Goal: Task Accomplishment & Management: Complete application form

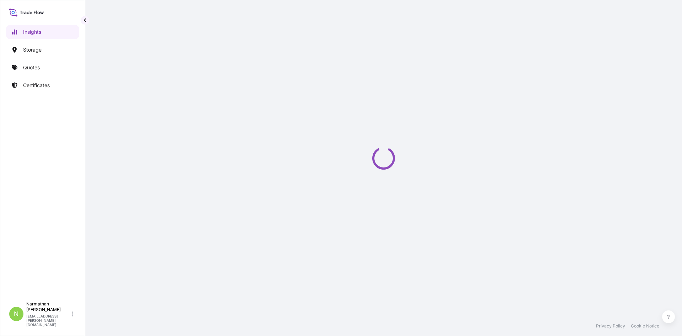
select select "2025"
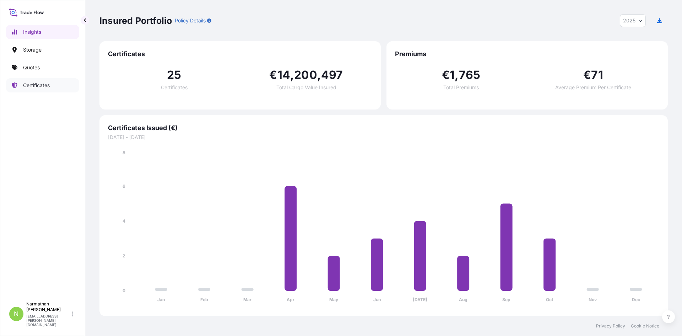
click at [41, 87] on p "Certificates" at bounding box center [36, 85] width 27 height 7
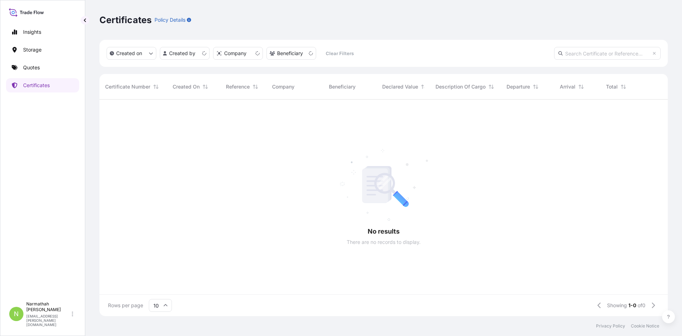
scroll to position [6, 6]
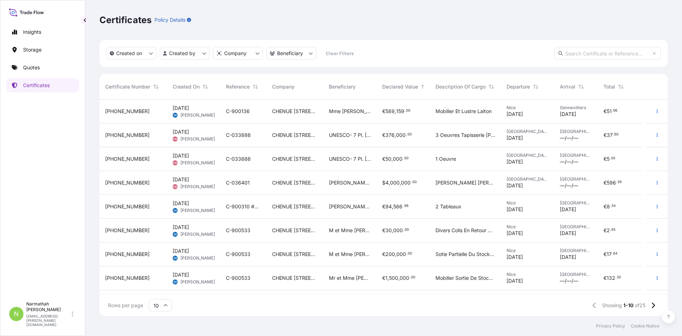
click at [616, 54] on input "text" at bounding box center [607, 53] width 107 height 13
type input "barré"
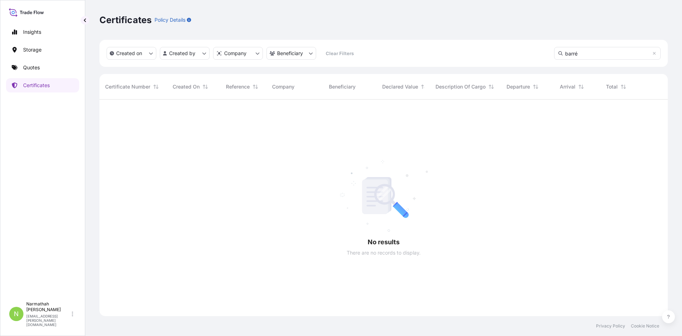
scroll to position [236, 563]
click at [109, 90] on div "Certificate Number" at bounding box center [133, 87] width 56 height 20
click at [47, 65] on link "Quotes" at bounding box center [42, 67] width 73 height 14
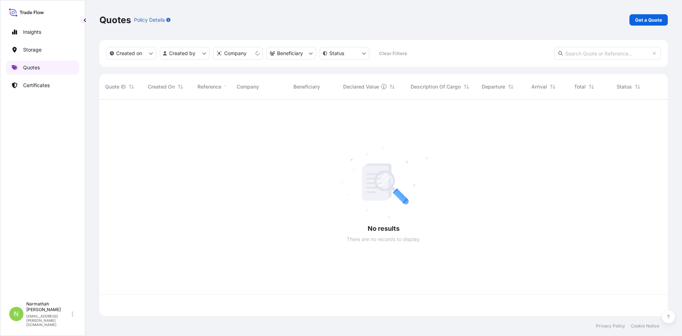
scroll to position [215, 563]
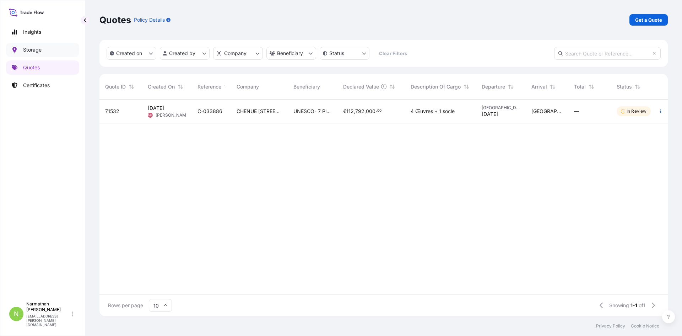
click at [51, 52] on link "Storage" at bounding box center [42, 50] width 73 height 14
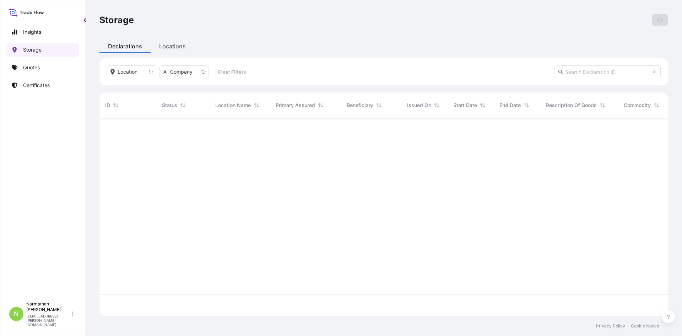
scroll to position [196, 563]
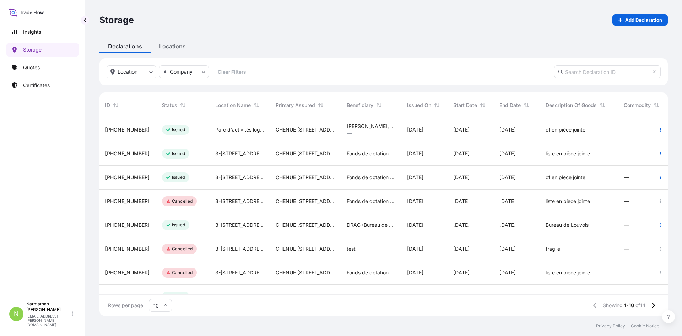
click at [287, 159] on div "CHENUE [STREET_ADDRESS]" at bounding box center [305, 154] width 71 height 24
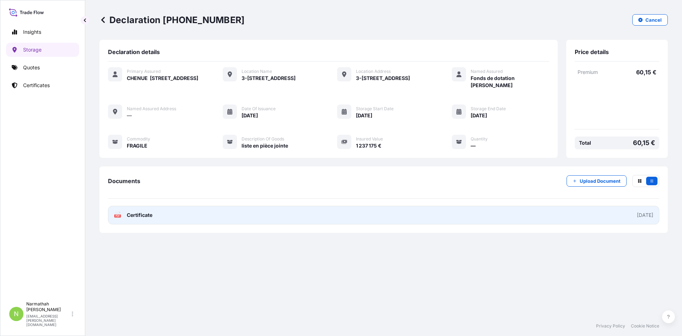
click at [153, 216] on link "PDF Certificate [DATE]" at bounding box center [383, 215] width 551 height 18
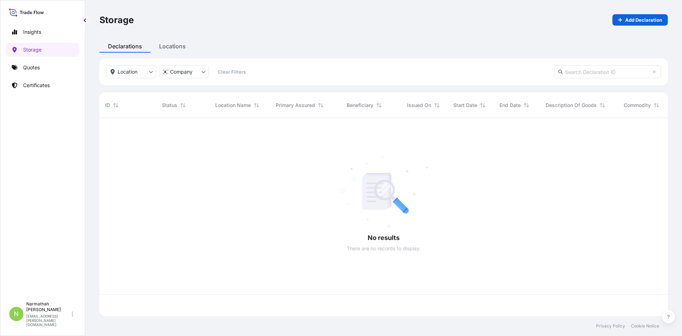
scroll to position [196, 563]
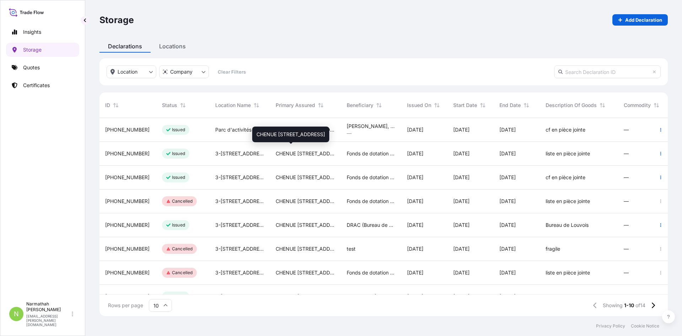
click at [291, 150] on span "CHENUE [STREET_ADDRESS]" at bounding box center [306, 153] width 60 height 7
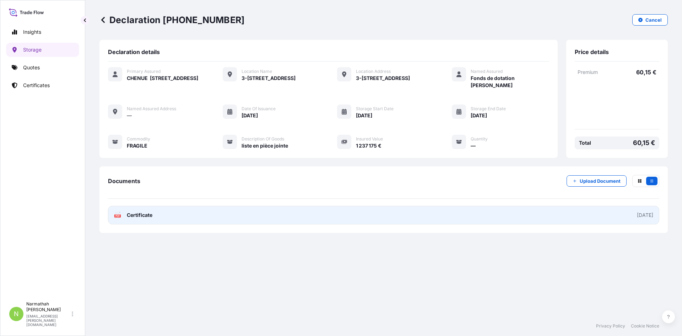
click at [194, 217] on link "PDF Certificate [DATE]" at bounding box center [383, 215] width 551 height 18
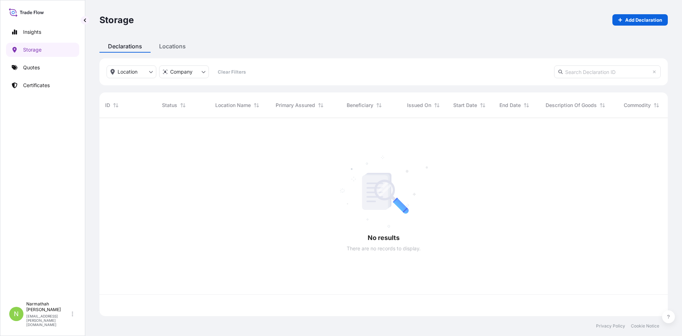
scroll to position [196, 563]
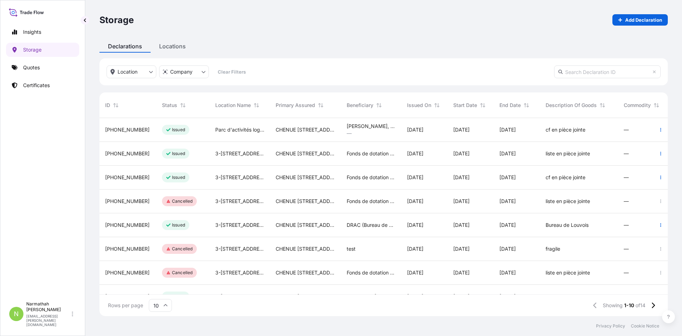
click at [374, 183] on div "Fonds de dotation [PERSON_NAME]" at bounding box center [371, 177] width 60 height 24
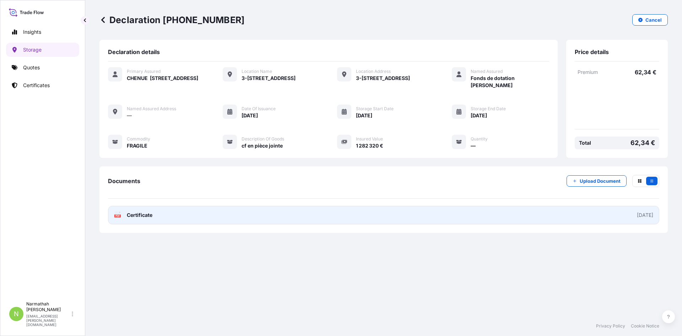
click at [142, 217] on span "Certificate" at bounding box center [140, 214] width 26 height 7
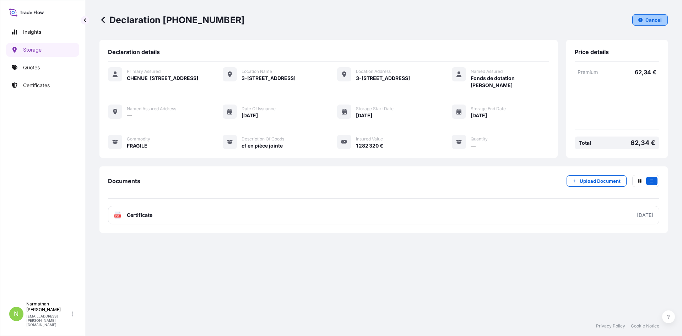
click at [650, 25] on button "Cancel" at bounding box center [650, 19] width 36 height 11
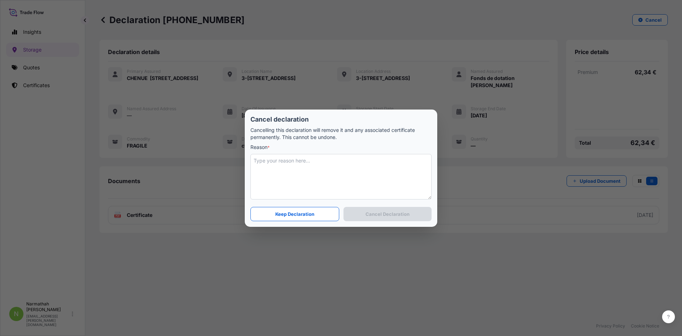
click at [303, 184] on textarea at bounding box center [340, 176] width 181 height 45
type textarea "changement de la valeur déclarée"
click at [396, 210] on p "Cancel Declaration" at bounding box center [387, 213] width 44 height 7
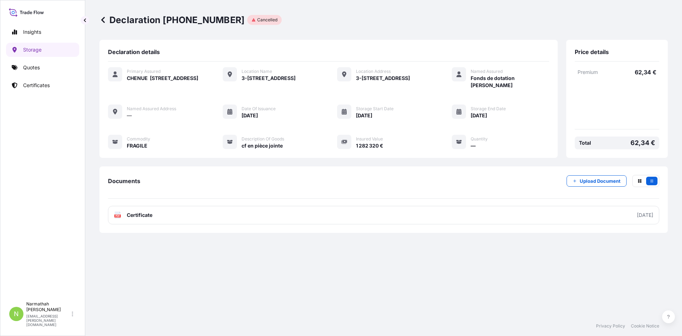
click at [64, 31] on link "Insights" at bounding box center [42, 32] width 73 height 14
select select "2025"
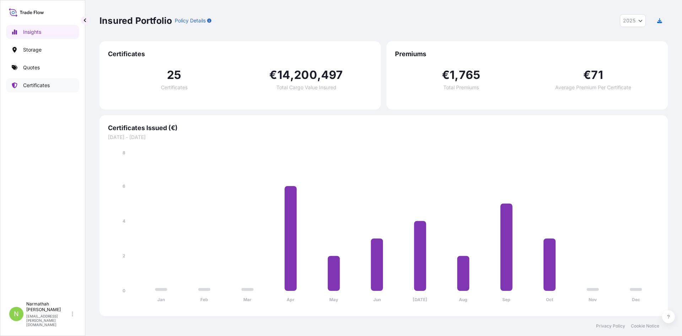
click at [66, 85] on link "Certificates" at bounding box center [42, 85] width 73 height 14
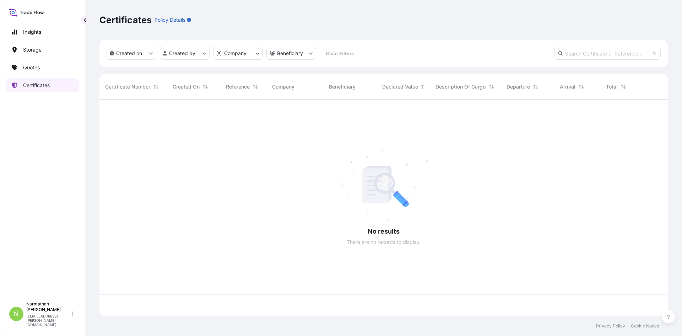
scroll to position [215, 563]
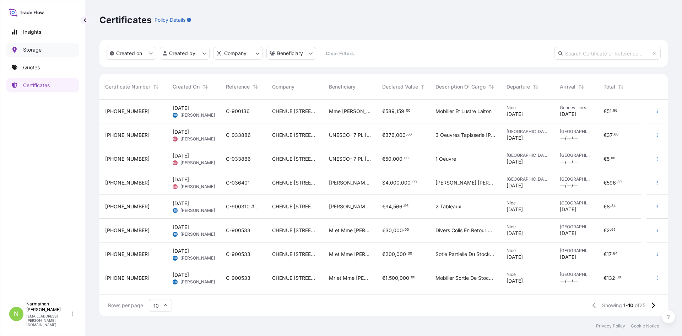
click at [42, 46] on link "Storage" at bounding box center [42, 50] width 73 height 14
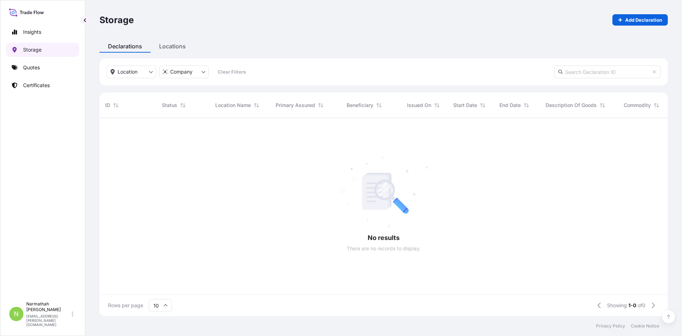
scroll to position [196, 563]
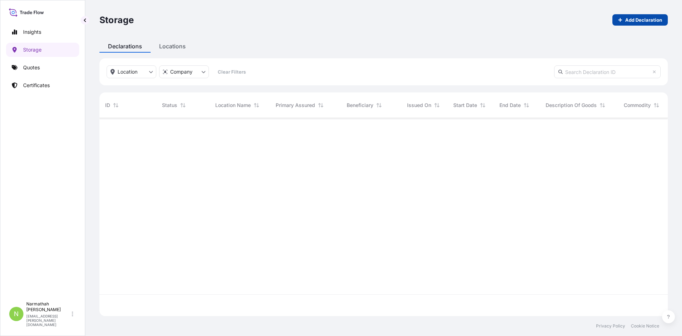
click at [656, 20] on p "Add Declaration" at bounding box center [643, 19] width 37 height 7
select select "31990"
select select "EUR"
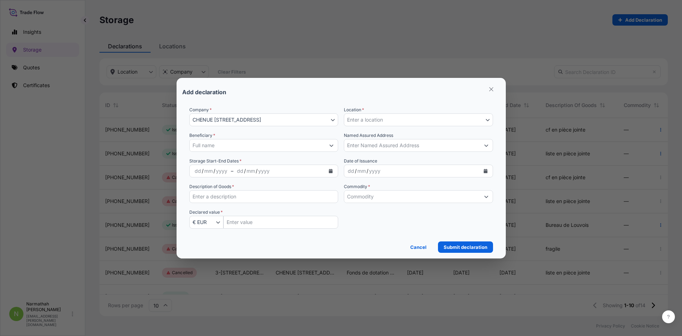
click at [242, 137] on div "Beneficiary *" at bounding box center [263, 142] width 149 height 20
click at [242, 144] on input "Beneficiary *" at bounding box center [258, 145] width 136 height 13
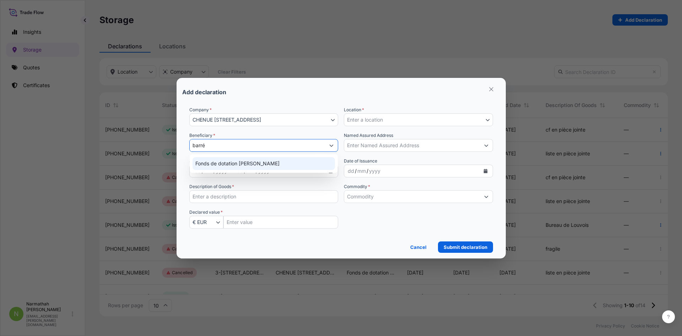
click at [247, 165] on span "Fonds de dotation [PERSON_NAME]" at bounding box center [237, 163] width 84 height 7
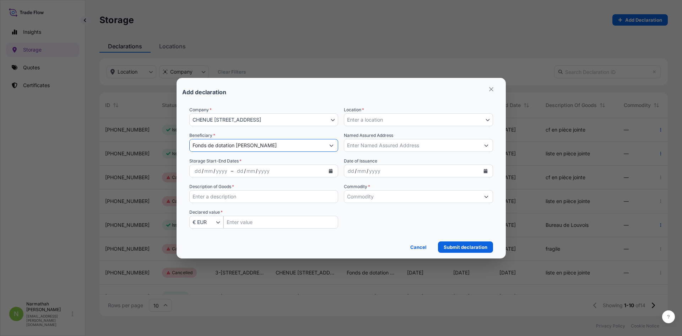
type input "Fonds de dotation [PERSON_NAME]"
click at [192, 170] on div "dd / mm / yyyy" at bounding box center [211, 170] width 40 height 13
click at [195, 170] on div "dd" at bounding box center [198, 171] width 8 height 9
click at [239, 199] on input "Description of Goods *" at bounding box center [263, 196] width 149 height 13
type input "cf en pièce jointe"
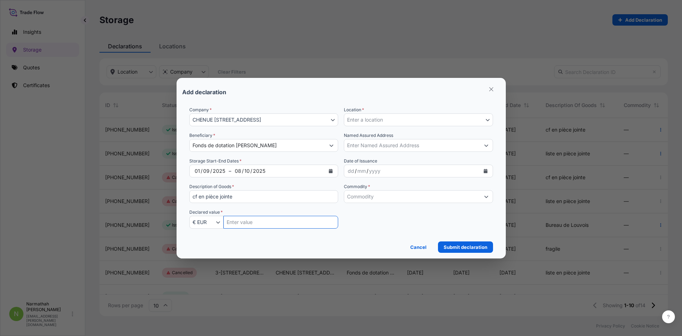
click at [245, 222] on input "Insured Value Amount" at bounding box center [280, 222] width 115 height 13
type input "1282320"
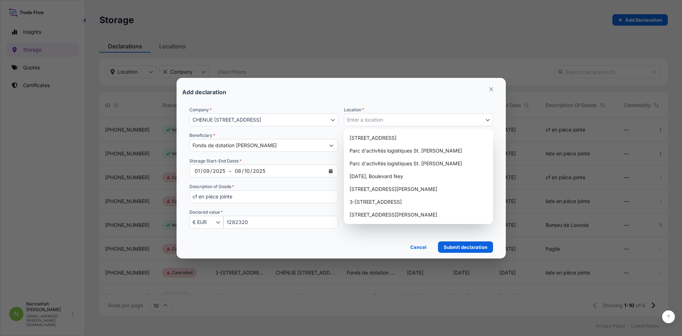
click at [461, 124] on button "Enter a location" at bounding box center [418, 119] width 149 height 13
click at [419, 203] on div "3-[STREET_ADDRESS]" at bounding box center [418, 201] width 143 height 13
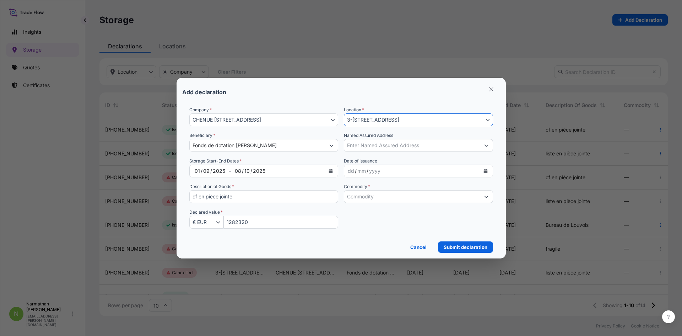
click at [430, 191] on input "Commodity *" at bounding box center [412, 196] width 136 height 13
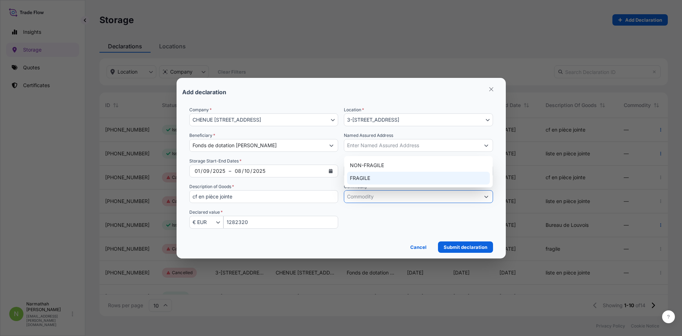
click at [401, 181] on div "FRAGILE" at bounding box center [418, 177] width 143 height 13
type input "FRAGILE"
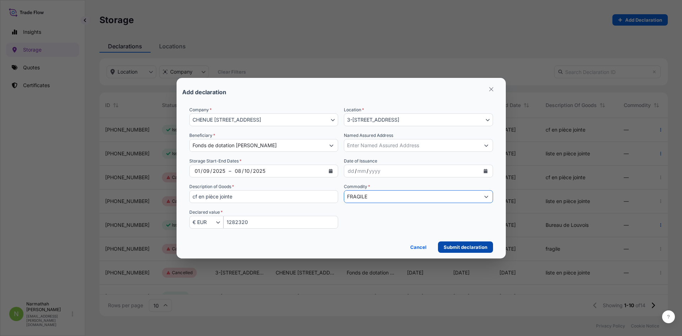
click at [462, 244] on p "Submit declaration" at bounding box center [465, 246] width 44 height 7
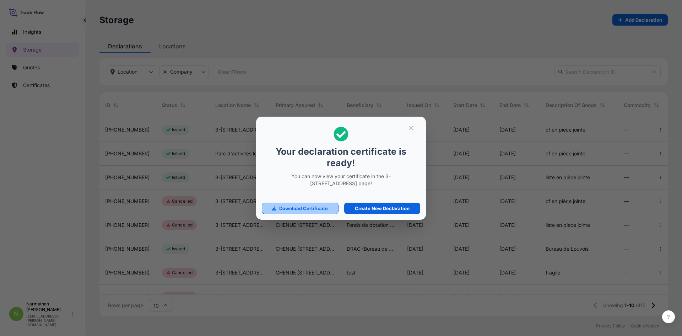
click at [326, 209] on p "Download Certificate" at bounding box center [303, 208] width 49 height 7
click at [389, 211] on p "Create New Declaration" at bounding box center [382, 208] width 55 height 7
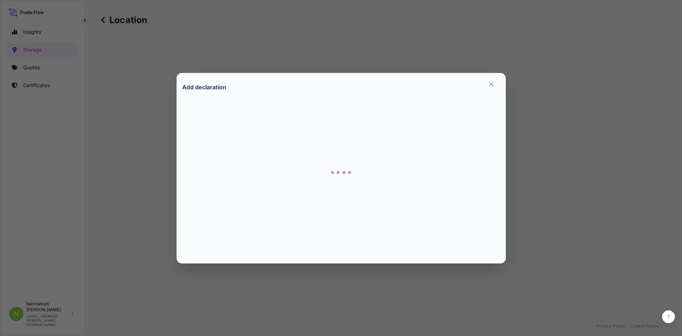
select select "31990"
select select "809"
select select "EUR"
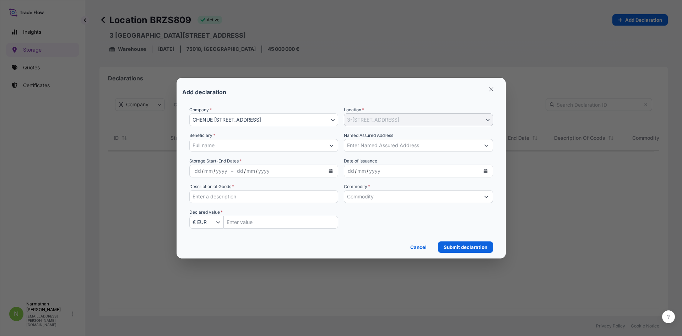
scroll to position [178, 540]
click at [263, 146] on input "Beneficiary *" at bounding box center [258, 145] width 136 height 13
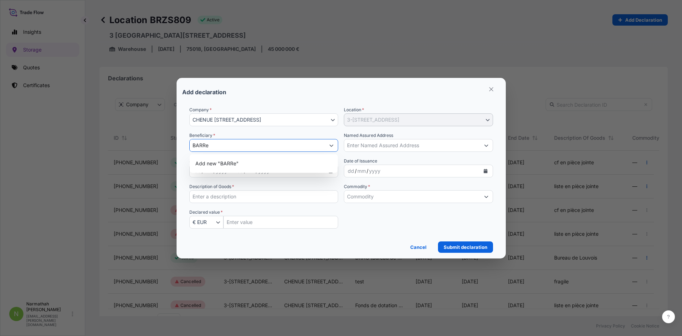
drag, startPoint x: 237, startPoint y: 144, endPoint x: 32, endPoint y: 154, distance: 205.5
click at [32, 154] on div "Add declaration Company * CHENUE [STREET_ADDRESS][GEOGRAPHIC_DATA][STREET_ADDRE…" at bounding box center [341, 168] width 682 height 336
type input "N"
click at [227, 160] on span "Fonds de dotation [PERSON_NAME]" at bounding box center [237, 163] width 84 height 7
type input "Fonds de dotation [PERSON_NAME]"
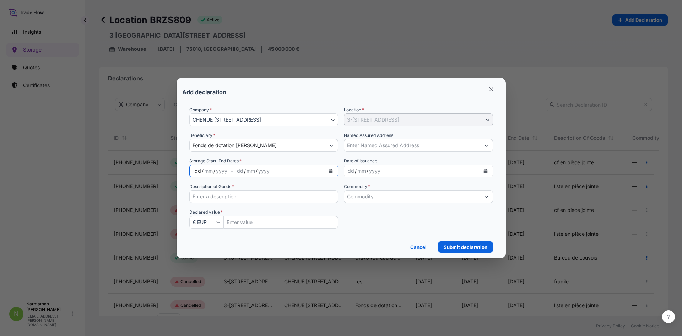
click at [195, 172] on div "dd" at bounding box center [198, 171] width 8 height 9
click at [239, 169] on div "dd" at bounding box center [238, 171] width 8 height 9
click at [231, 196] on input "Description of Goods *" at bounding box center [263, 196] width 149 height 13
type input "cf en pièce jointe"
click at [242, 221] on input "Insured Value Amount" at bounding box center [280, 222] width 115 height 13
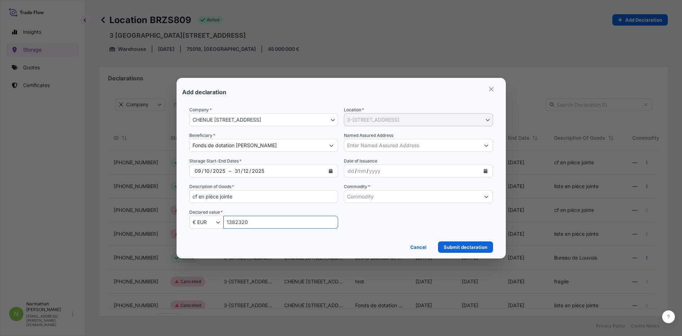
type input "1382320"
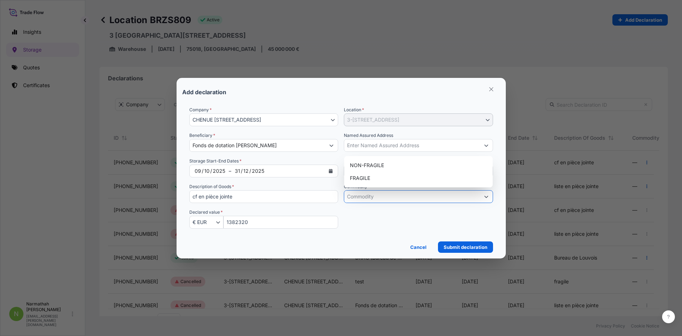
click at [399, 198] on input "Commodity *" at bounding box center [412, 196] width 136 height 13
click at [381, 181] on div "FRAGILE" at bounding box center [418, 177] width 143 height 13
type input "FRAGILE"
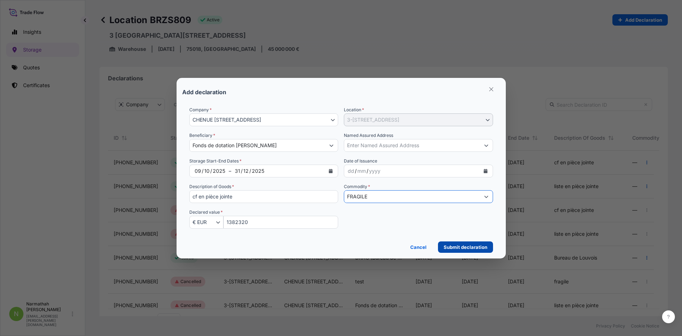
click at [465, 243] on p "Submit declaration" at bounding box center [465, 246] width 44 height 7
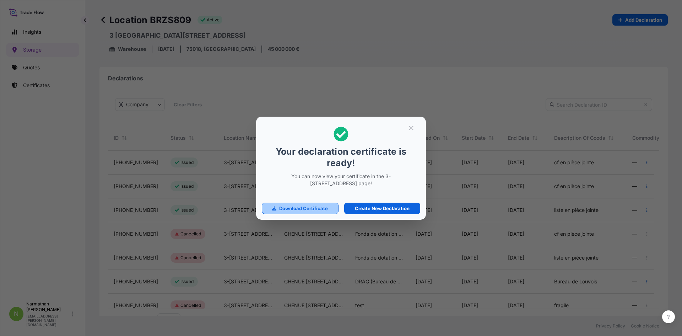
click at [318, 210] on p "Download Certificate" at bounding box center [303, 208] width 49 height 7
